Goal: Task Accomplishment & Management: Use online tool/utility

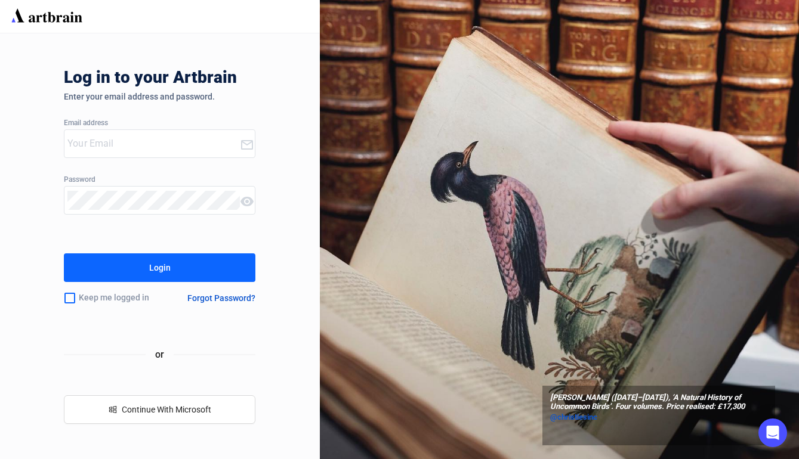
type input "[EMAIL_ADDRESS][DOMAIN_NAME]"
click at [171, 276] on button "Login" at bounding box center [159, 267] width 191 height 29
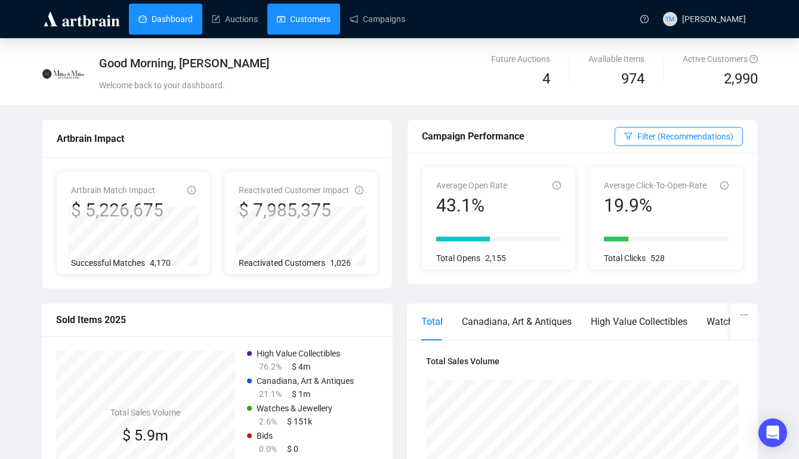
click at [325, 21] on link "Customers" at bounding box center [304, 19] width 54 height 31
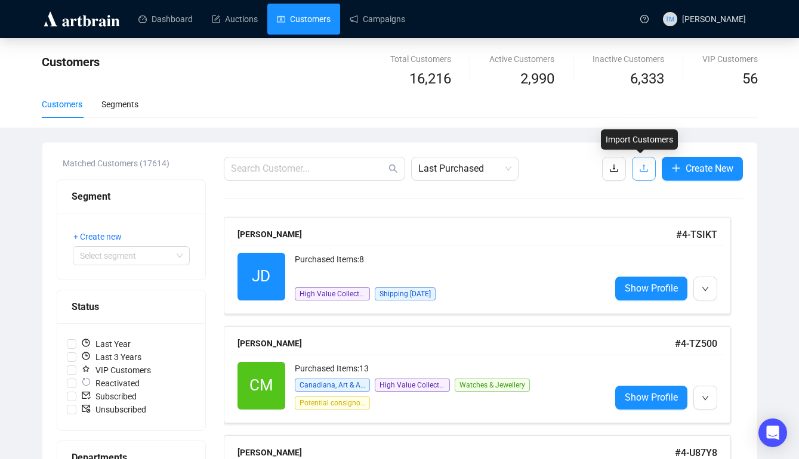
click at [639, 167] on icon "upload" at bounding box center [644, 168] width 10 height 10
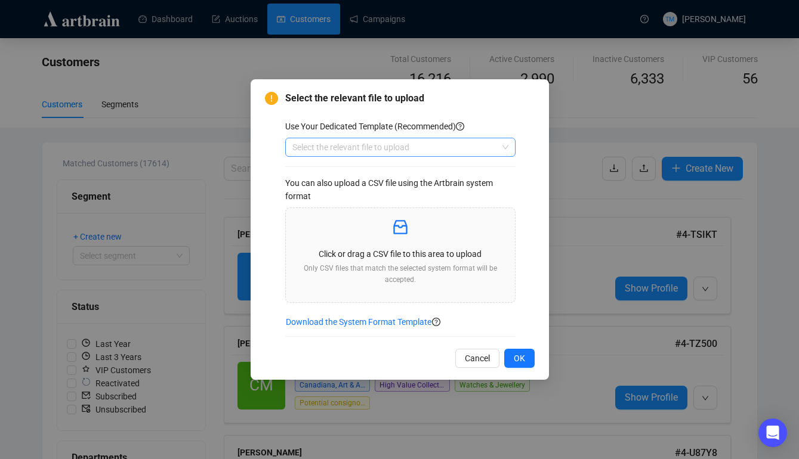
click at [456, 144] on input "search" at bounding box center [394, 147] width 205 height 18
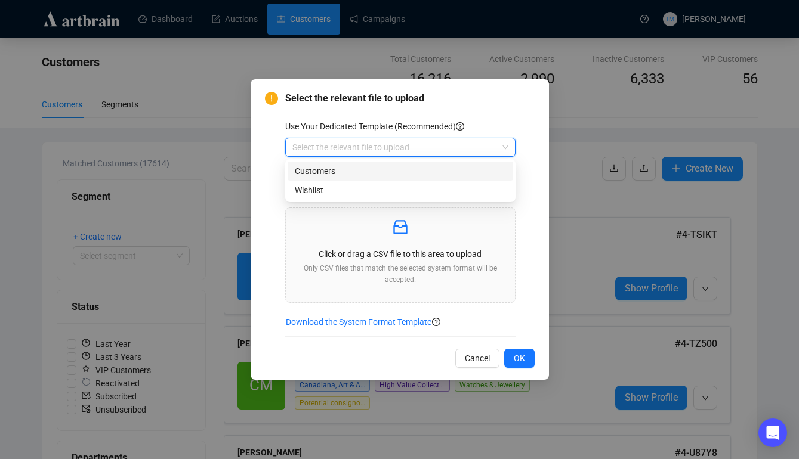
click at [438, 166] on div "Customers" at bounding box center [400, 171] width 211 height 13
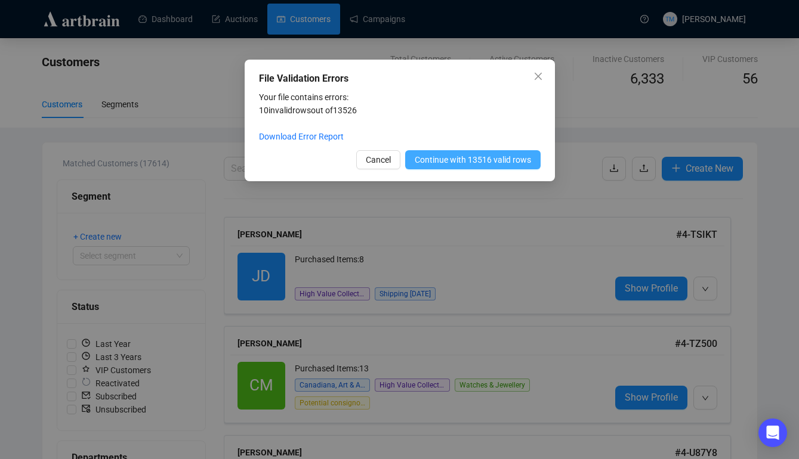
click at [459, 160] on span "Continue with 13516 valid rows" at bounding box center [473, 159] width 116 height 13
